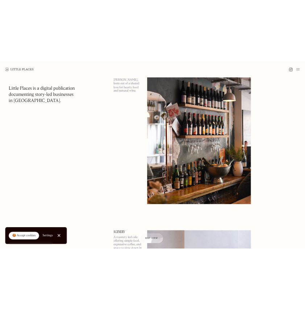
scroll to position [81, 0]
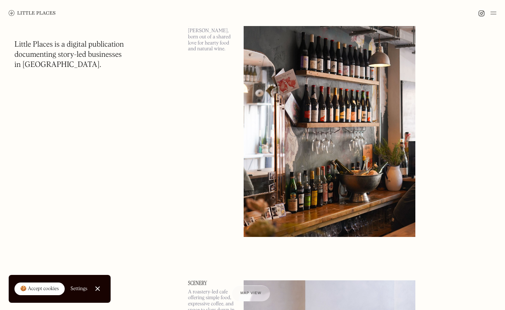
click at [347, 97] on img at bounding box center [330, 113] width 172 height 248
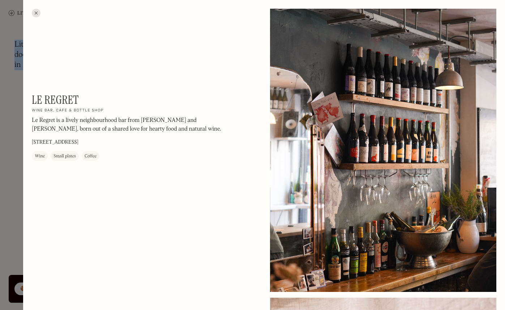
drag, startPoint x: 322, startPoint y: 77, endPoint x: 537, endPoint y: 65, distance: 215.5
click at [505, 65] on html "Places Map Store About Apply 🍪 Accept cookies Settings Close Cookie Popup Close…" at bounding box center [252, 74] width 505 height 310
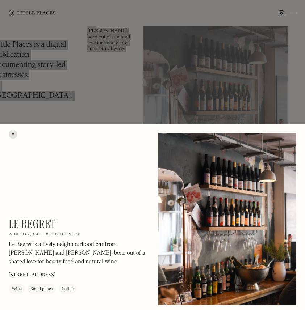
drag, startPoint x: 385, startPoint y: 103, endPoint x: 399, endPoint y: 168, distance: 66.9
click at [0, 0] on div "Le Regret On Our Radar Wine bar, cafe & bottle shop Le Regret is a lively neigh…" at bounding box center [152, 155] width 305 height 310
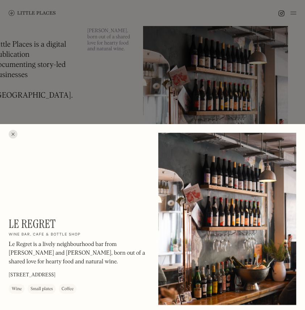
click at [10, 136] on div at bounding box center [13, 134] width 9 height 9
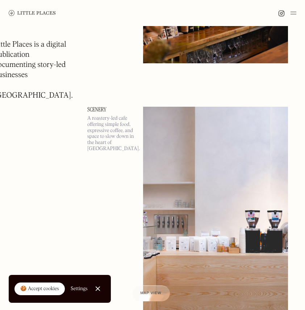
scroll to position [252, 0]
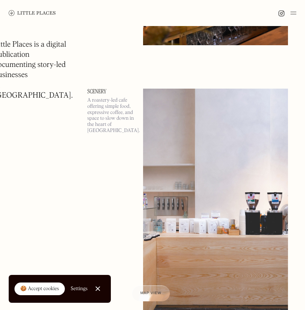
click at [204, 148] on img at bounding box center [215, 203] width 145 height 228
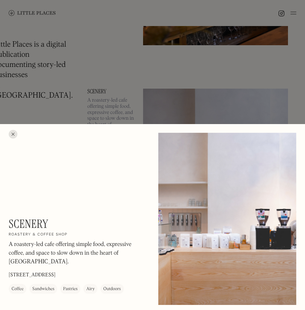
click at [100, 101] on div at bounding box center [152, 155] width 305 height 310
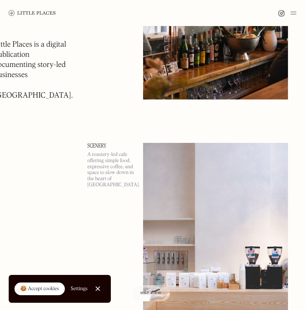
scroll to position [196, 0]
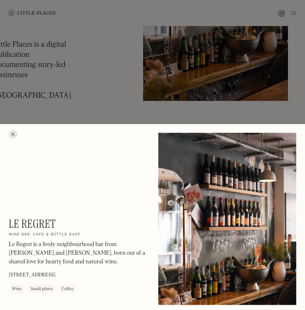
click at [191, 216] on div at bounding box center [227, 219] width 138 height 172
click at [248, 68] on div at bounding box center [152, 155] width 305 height 310
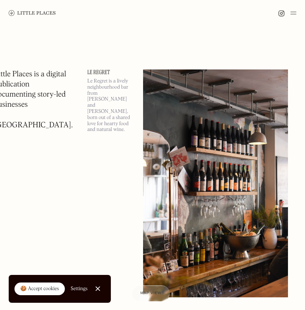
click at [107, 94] on p "Le Regret is a lively neighbourhood bar from [PERSON_NAME] and [PERSON_NAME], b…" at bounding box center [110, 105] width 47 height 55
click at [163, 89] on img at bounding box center [215, 183] width 145 height 228
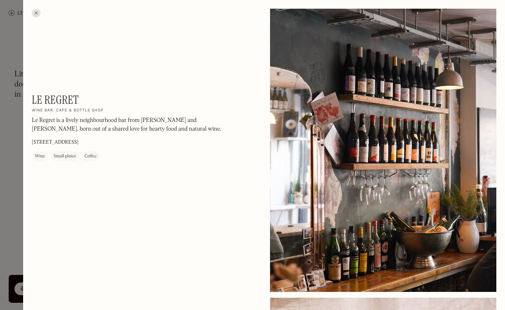
click at [328, 127] on div at bounding box center [383, 150] width 227 height 283
click at [374, 123] on div at bounding box center [383, 150] width 227 height 283
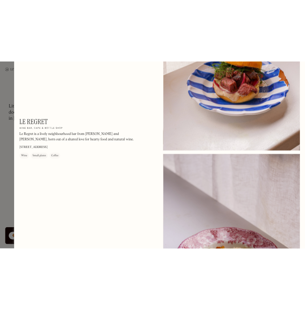
scroll to position [442, 0]
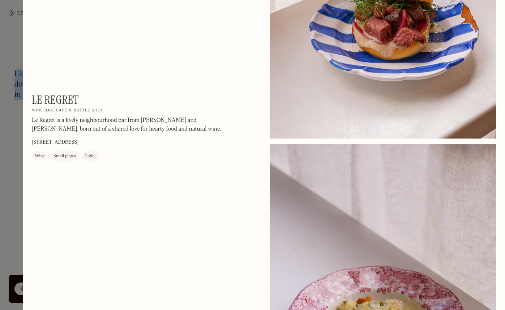
drag, startPoint x: 418, startPoint y: 52, endPoint x: 708, endPoint y: 59, distance: 290.2
click at [505, 59] on html "Places Map Store About Apply 🍪 Accept cookies Settings Close Cookie Popup Close…" at bounding box center [252, 155] width 505 height 310
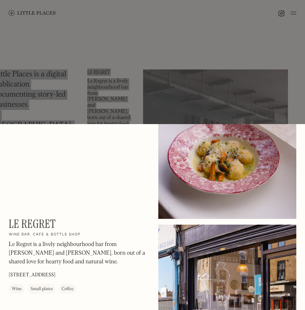
drag, startPoint x: 400, startPoint y: 72, endPoint x: 431, endPoint y: 122, distance: 59.4
click at [0, 0] on div "Le Regret On Our Radar Wine bar, cafe & bottle shop Le Regret is a lively neigh…" at bounding box center [152, 155] width 305 height 310
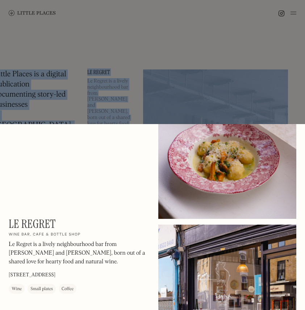
click at [251, 142] on div at bounding box center [227, 132] width 138 height 172
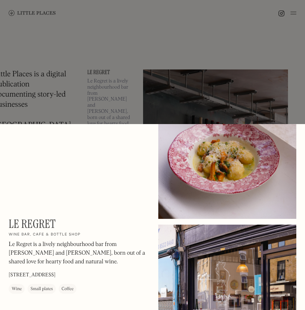
click at [276, 104] on div at bounding box center [152, 155] width 305 height 310
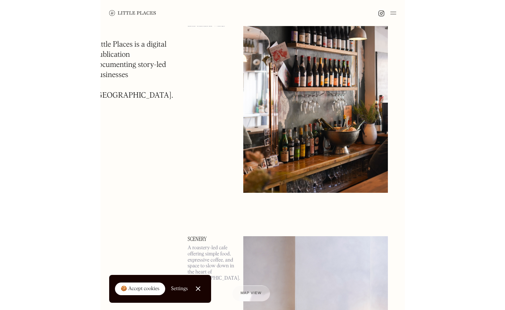
scroll to position [104, 0]
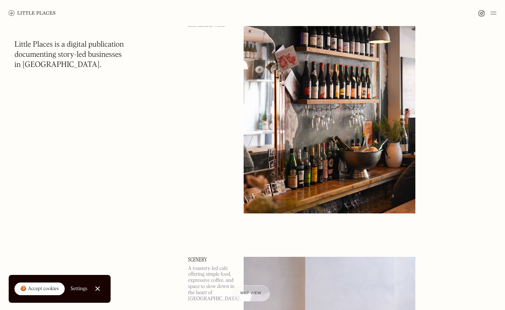
click at [310, 95] on img at bounding box center [330, 89] width 172 height 248
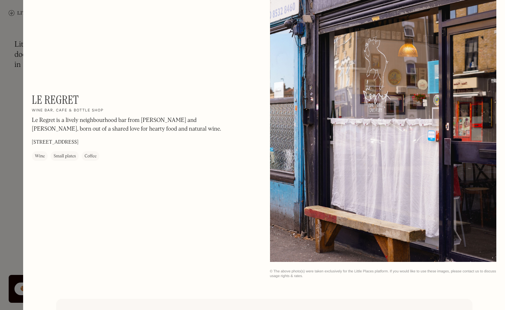
scroll to position [601, 0]
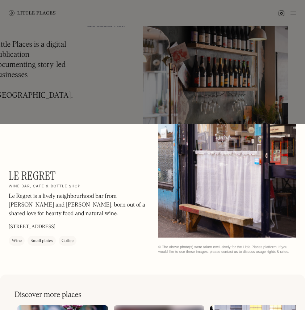
drag, startPoint x: 353, startPoint y: 78, endPoint x: 434, endPoint y: 67, distance: 81.1
click at [0, 0] on div "Le Regret On Our Radar Wine bar, cafe & bottle shop Le Regret is a lively neigh…" at bounding box center [152, 155] width 305 height 310
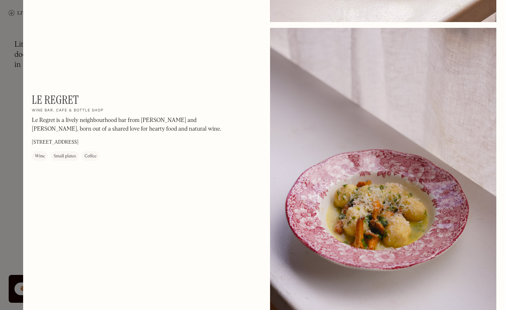
scroll to position [575, 0]
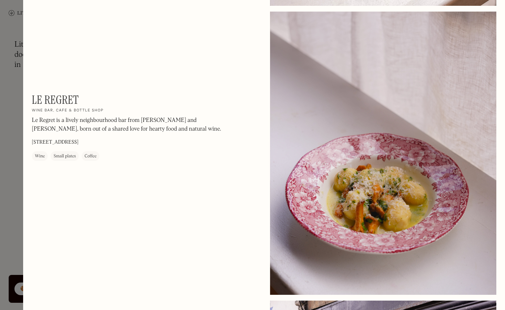
click at [383, 186] on div at bounding box center [383, 153] width 227 height 283
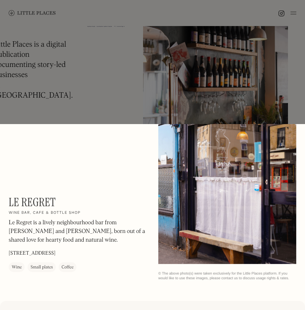
drag, startPoint x: 390, startPoint y: 180, endPoint x: 412, endPoint y: 276, distance: 98.4
click at [0, 0] on div "Le Regret On Our Radar Wine bar, cafe & bottle shop Le Regret is a lively neigh…" at bounding box center [152, 155] width 305 height 310
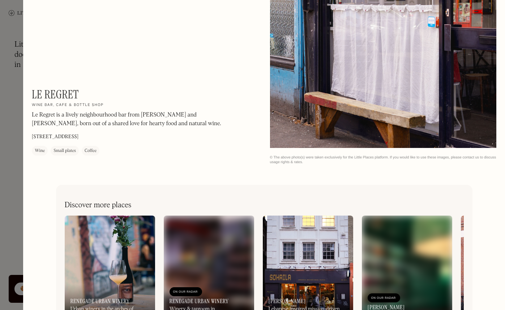
scroll to position [1045, 0]
